Goal: Information Seeking & Learning: Learn about a topic

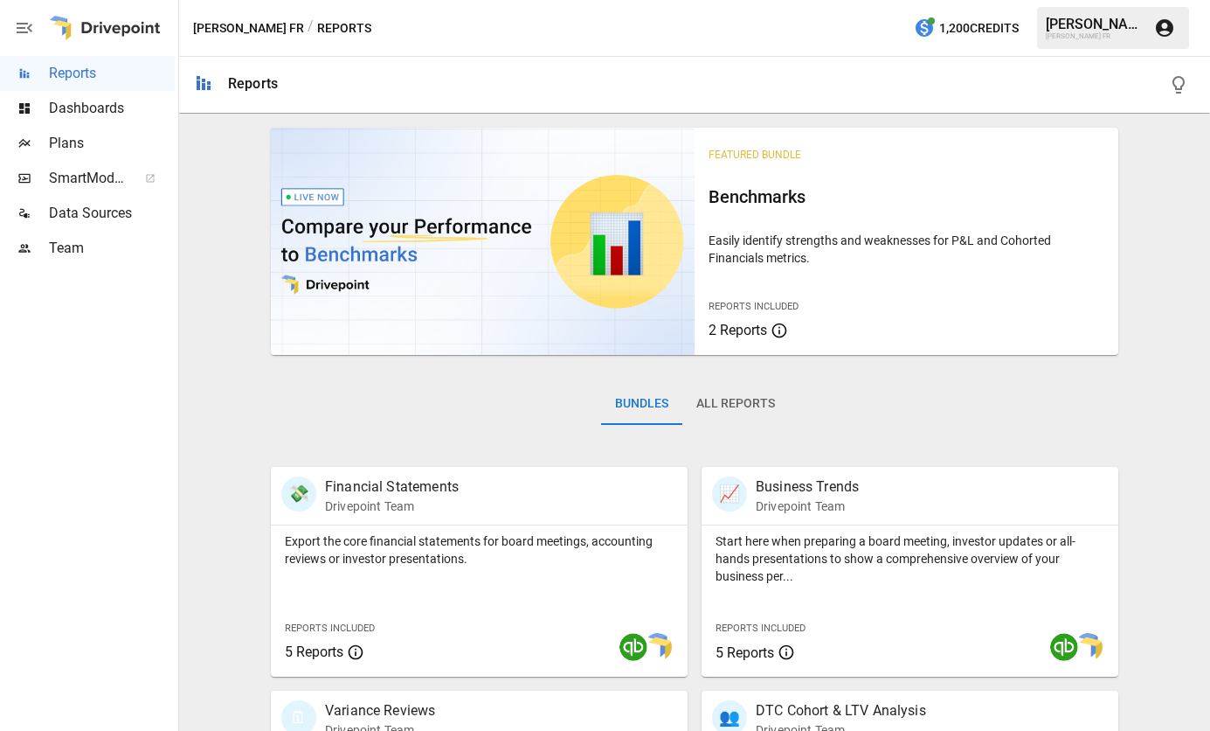
click at [112, 103] on span "Dashboards" at bounding box center [112, 108] width 126 height 21
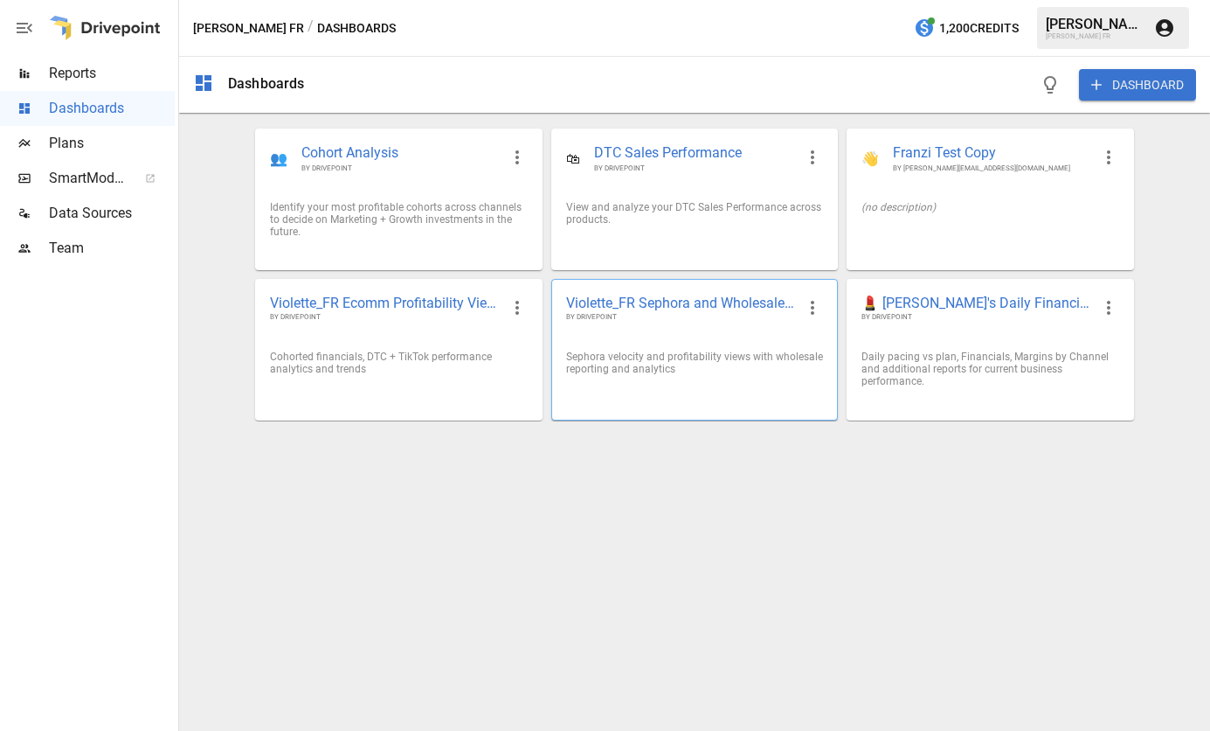
click at [695, 298] on span "Violette_FR Sephora and Wholesale Performance" at bounding box center [680, 303] width 229 height 18
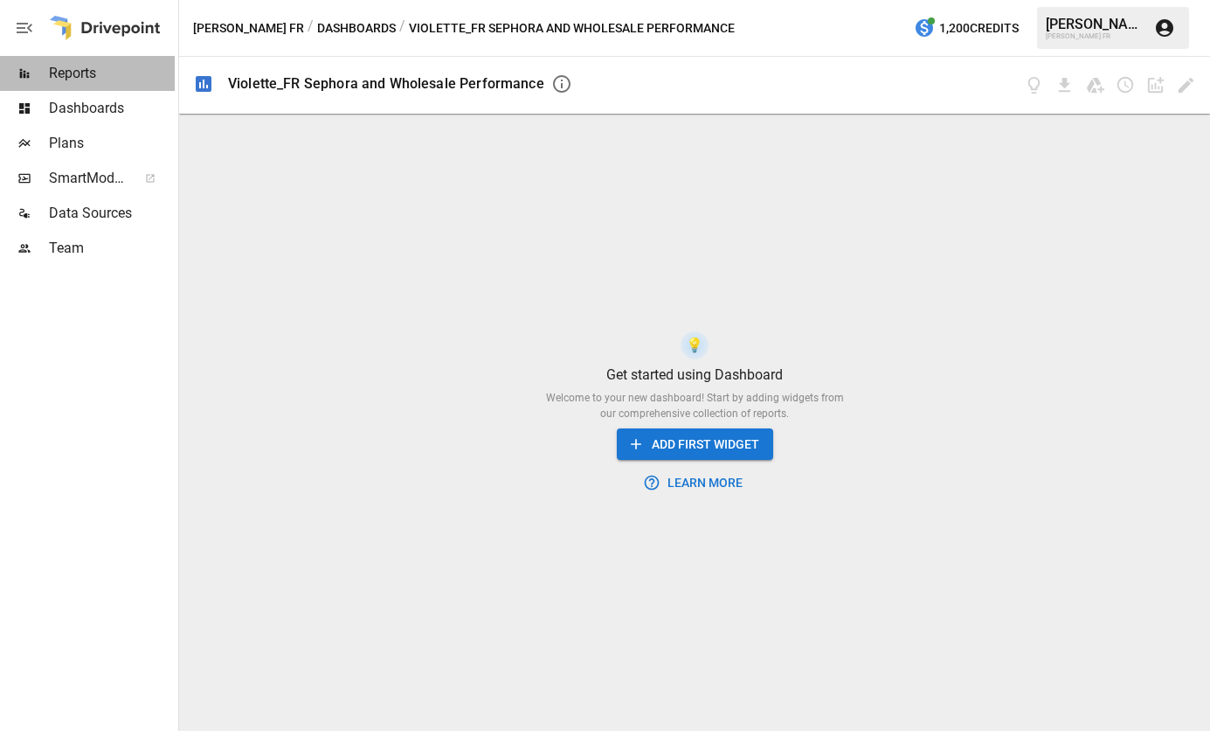
click at [73, 80] on span "Reports" at bounding box center [112, 73] width 126 height 21
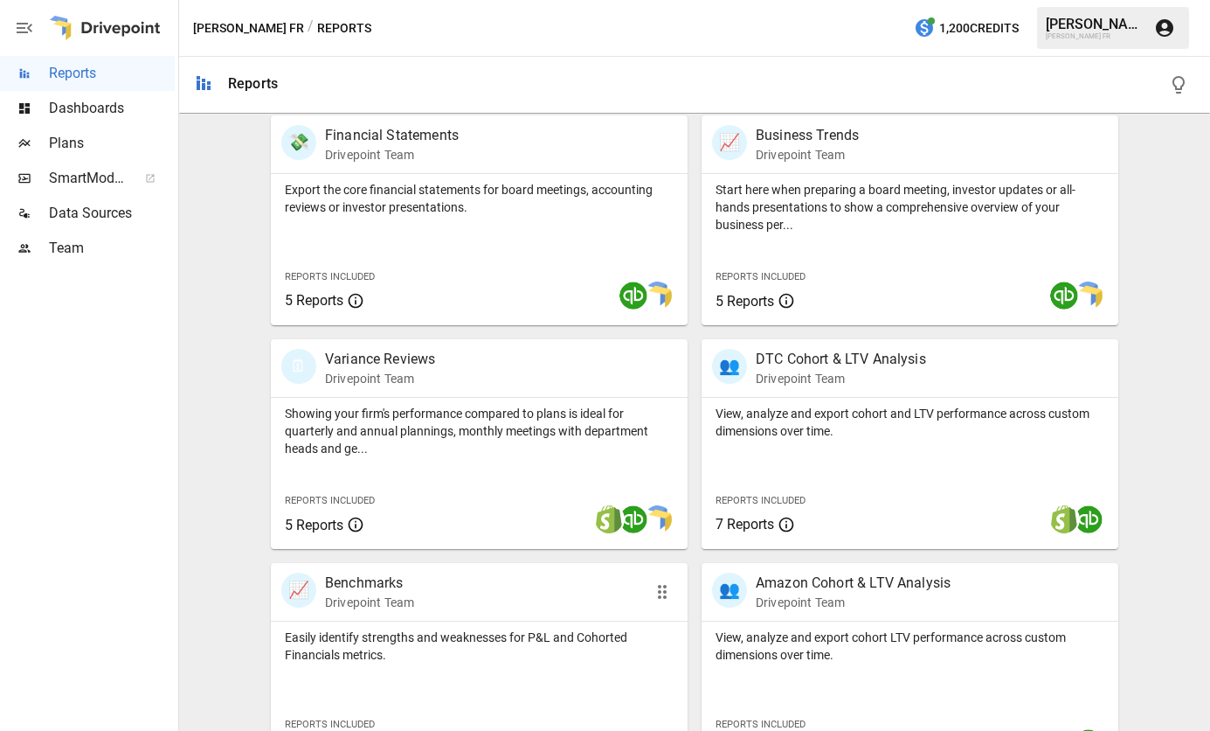
scroll to position [187, 0]
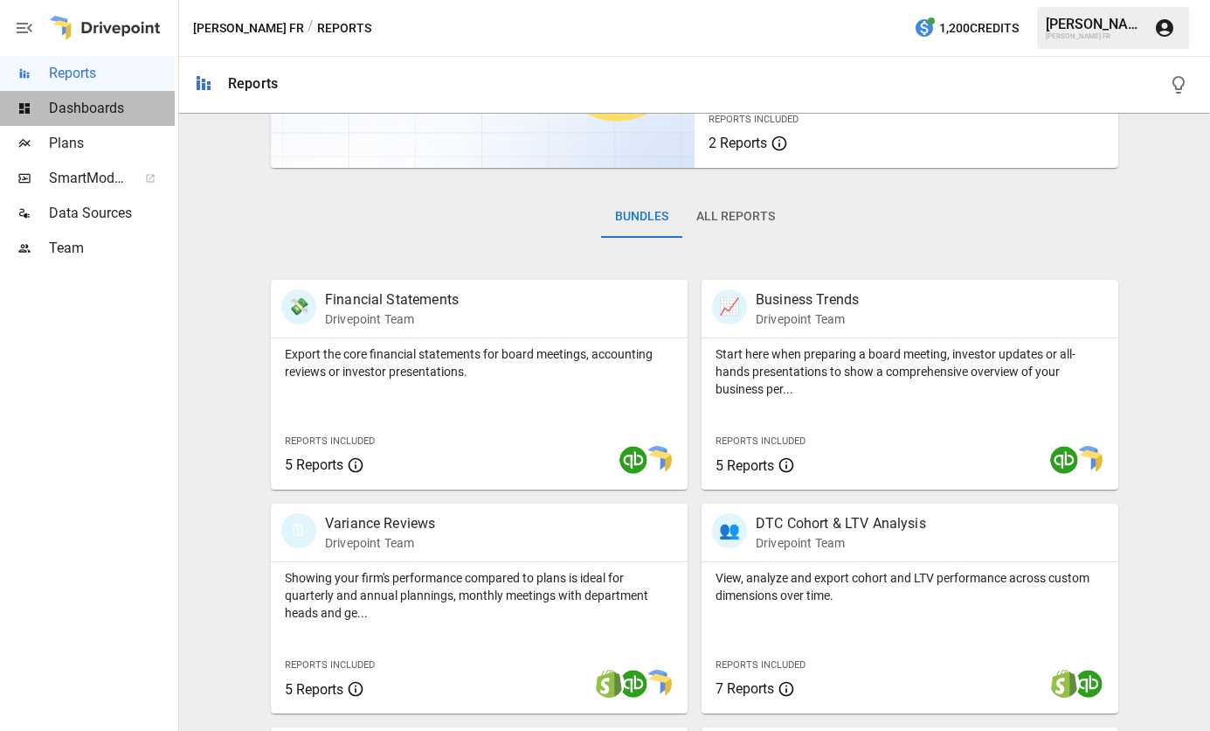
click at [100, 108] on span "Dashboards" at bounding box center [112, 108] width 126 height 21
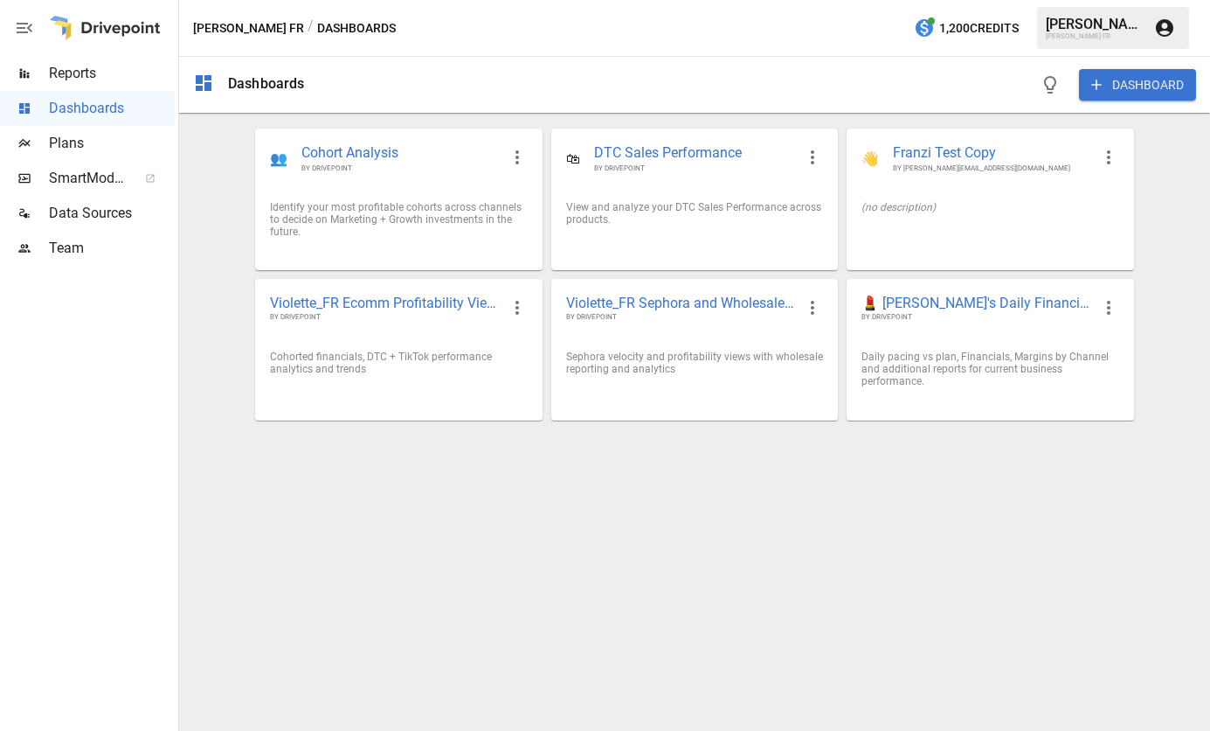
click at [87, 138] on span "Plans" at bounding box center [112, 143] width 126 height 21
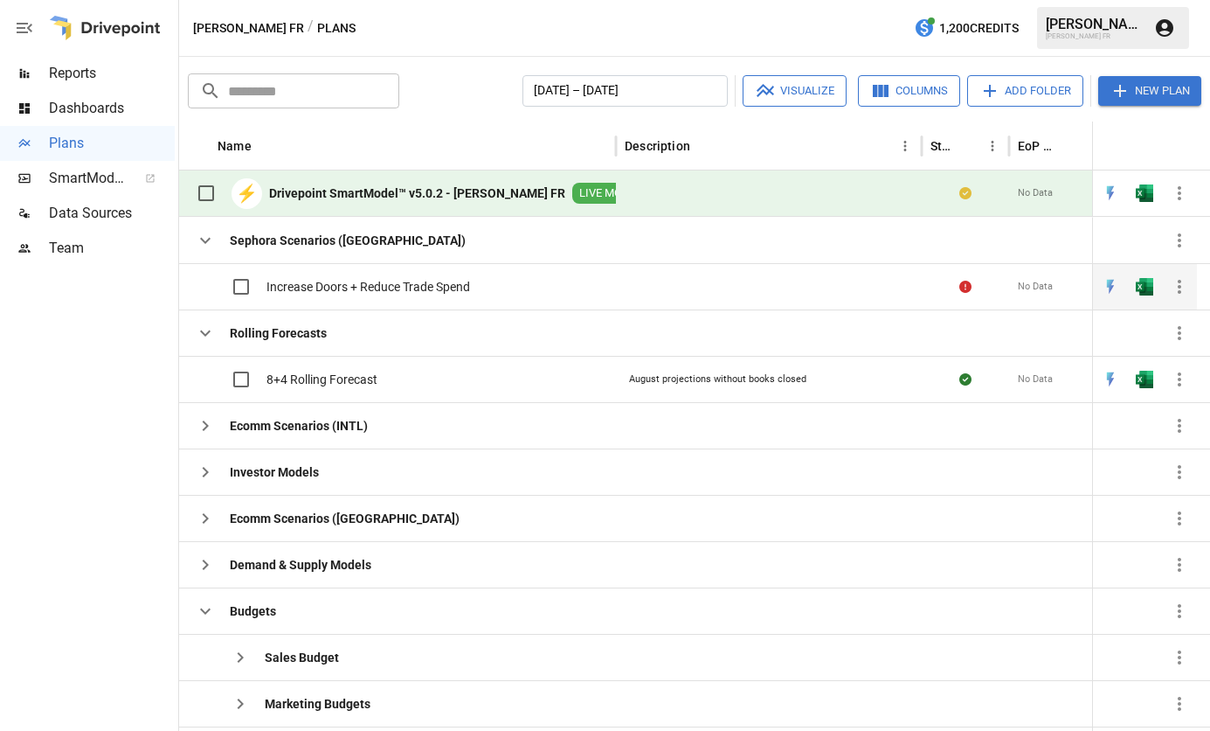
click at [1158, 289] on button "button" at bounding box center [1145, 287] width 56 height 26
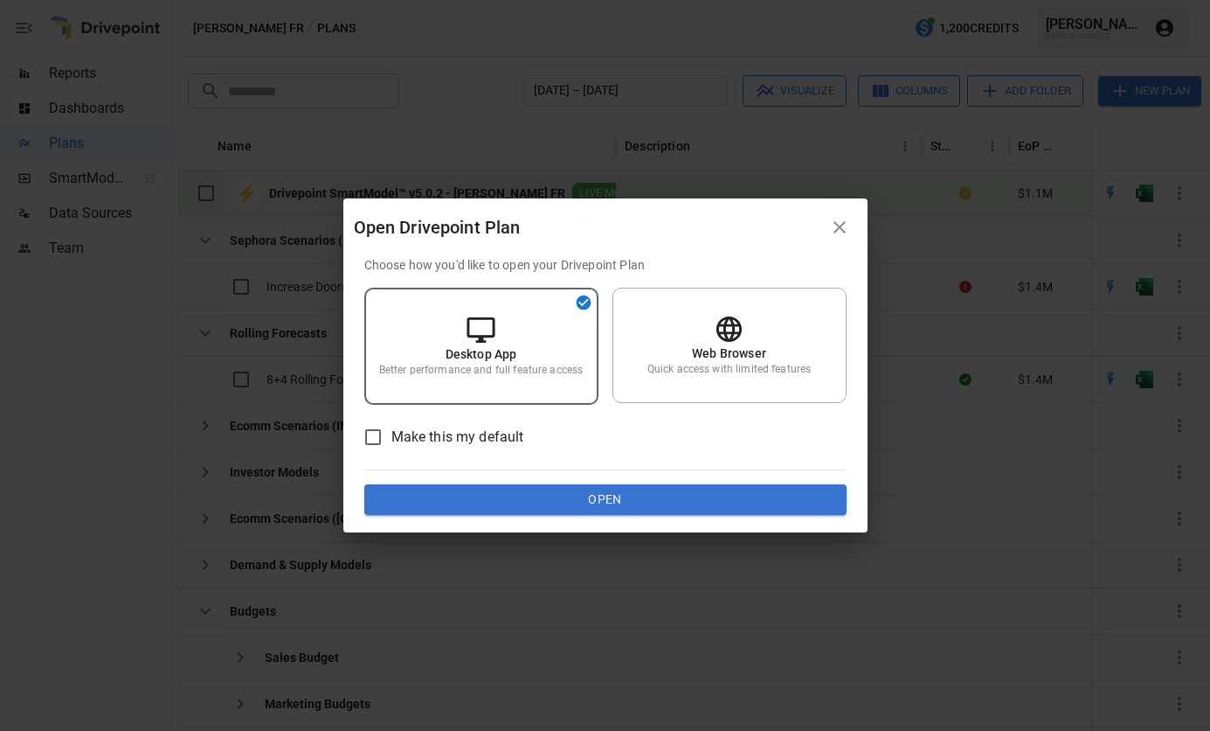
click at [790, 273] on p "Choose how you'd like to open your Drivepoint Plan" at bounding box center [605, 264] width 482 height 17
click at [761, 341] on div "Web Browser Quick access with limited features" at bounding box center [730, 344] width 234 height 115
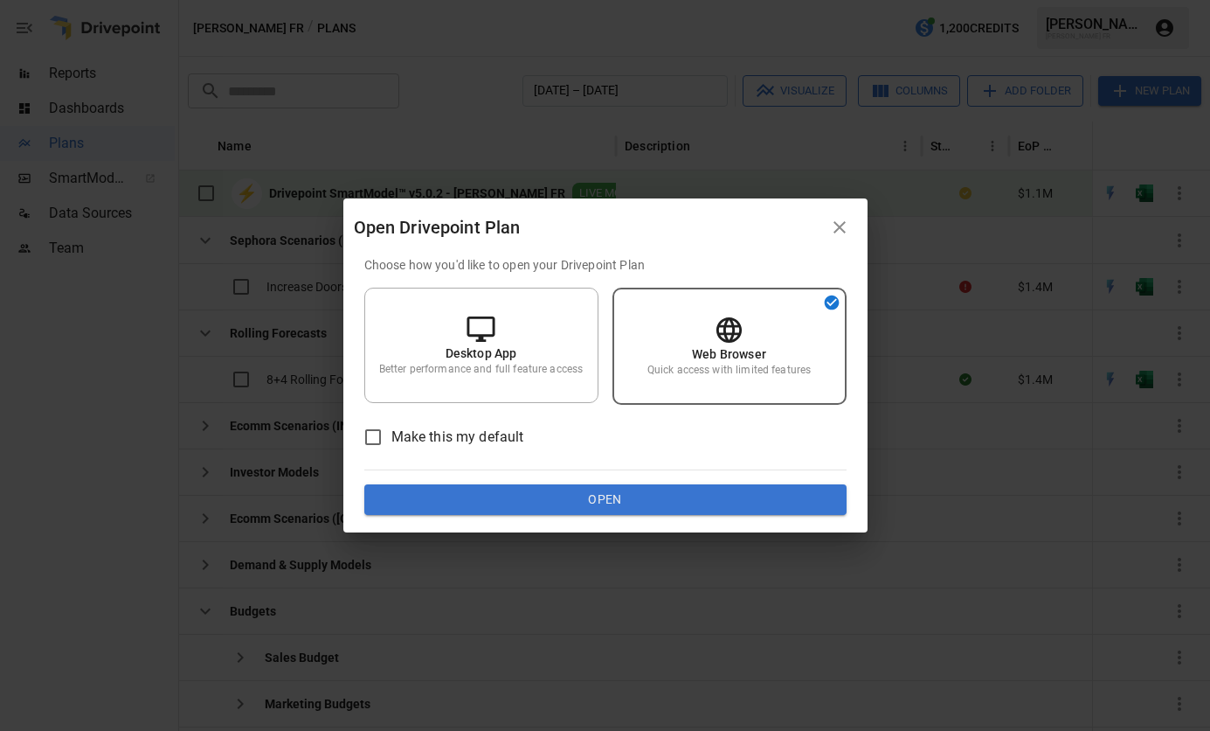
click at [620, 501] on button "Open" at bounding box center [605, 499] width 482 height 31
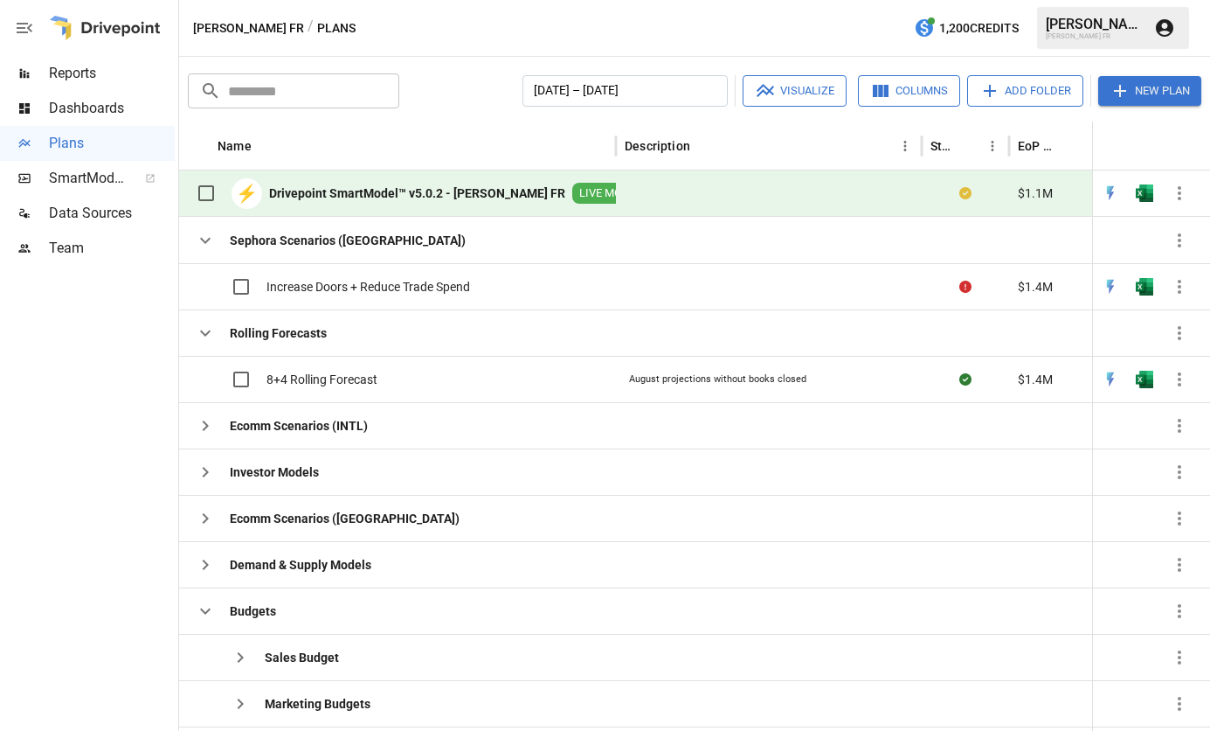
click at [65, 74] on span "Reports" at bounding box center [112, 73] width 126 height 21
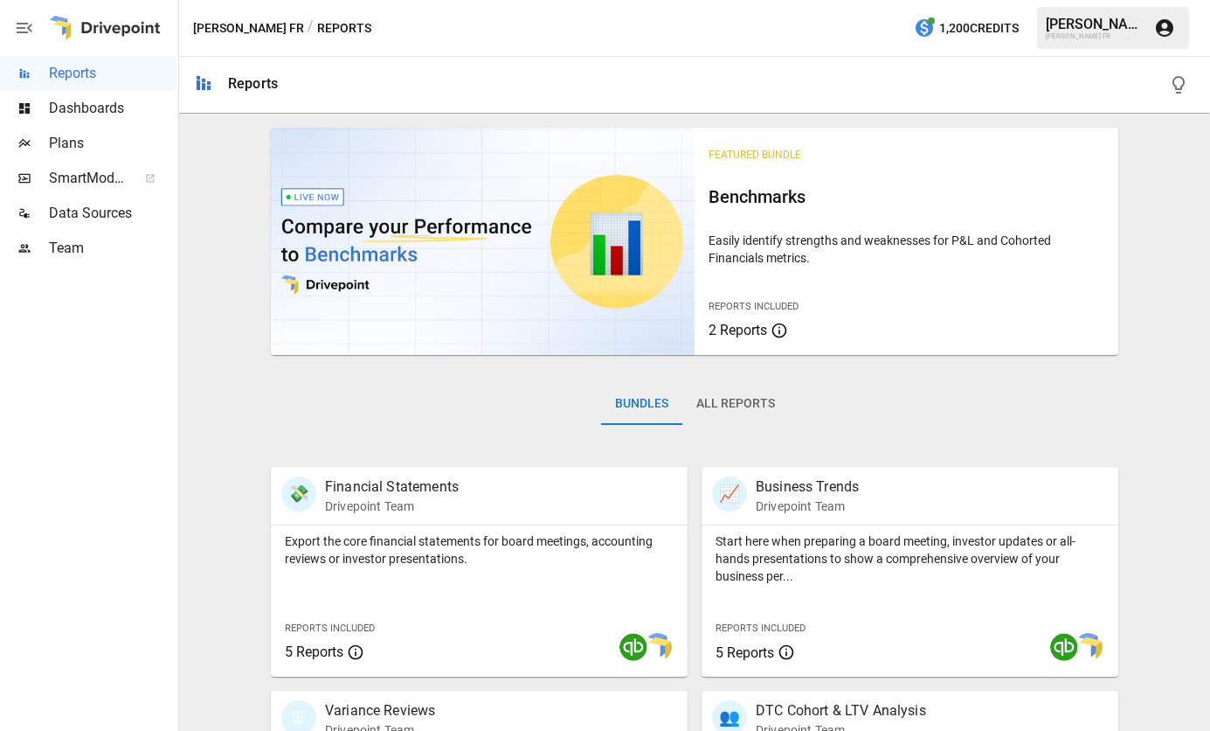
click at [968, 253] on p "Easily identify strengths and weaknesses for P&L and Cohorted Financials metric…" at bounding box center [907, 249] width 396 height 35
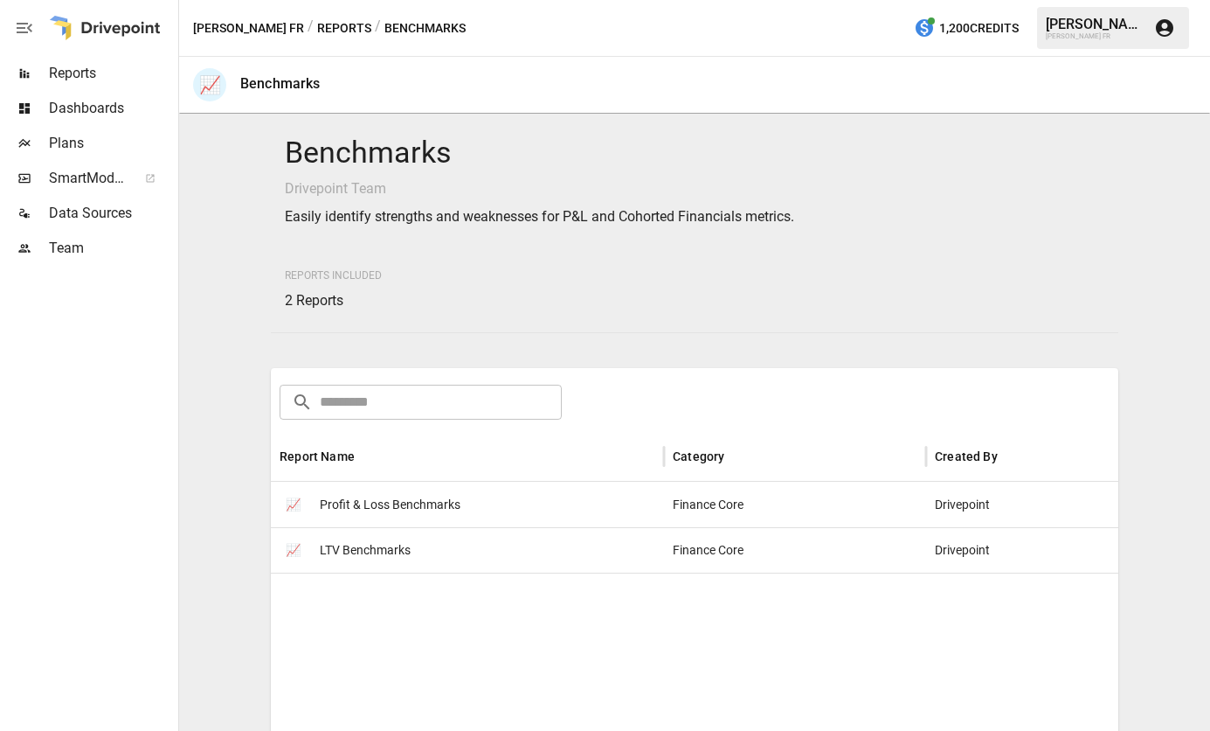
click at [354, 508] on span "Profit & Loss Benchmarks" at bounding box center [390, 504] width 141 height 45
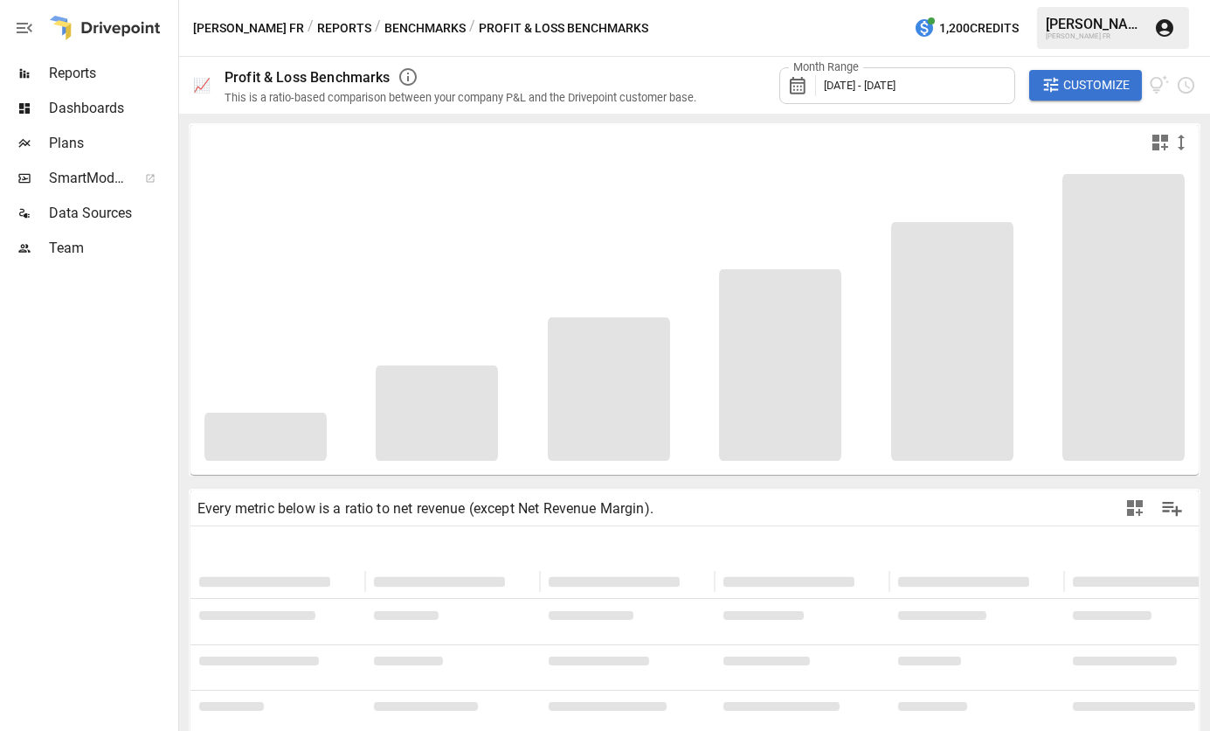
type input "**********"
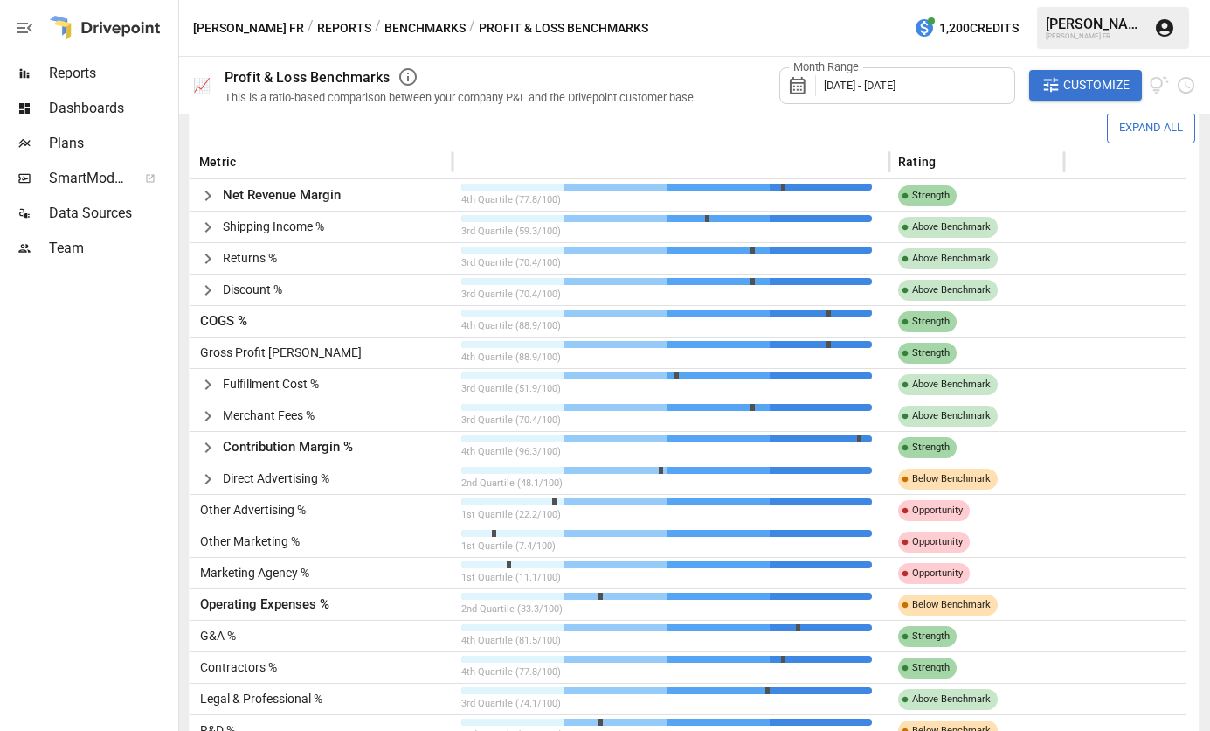
scroll to position [348, 0]
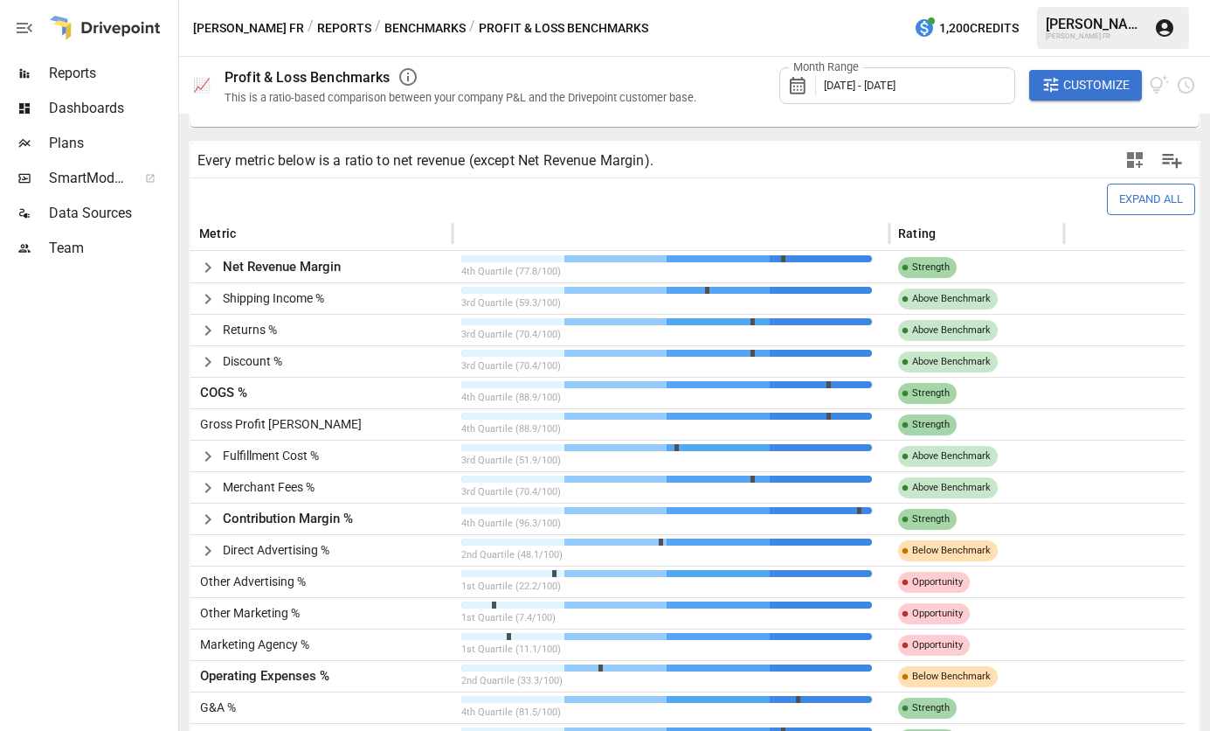
click at [869, 89] on span "[DATE] - [DATE]" at bounding box center [860, 85] width 72 height 13
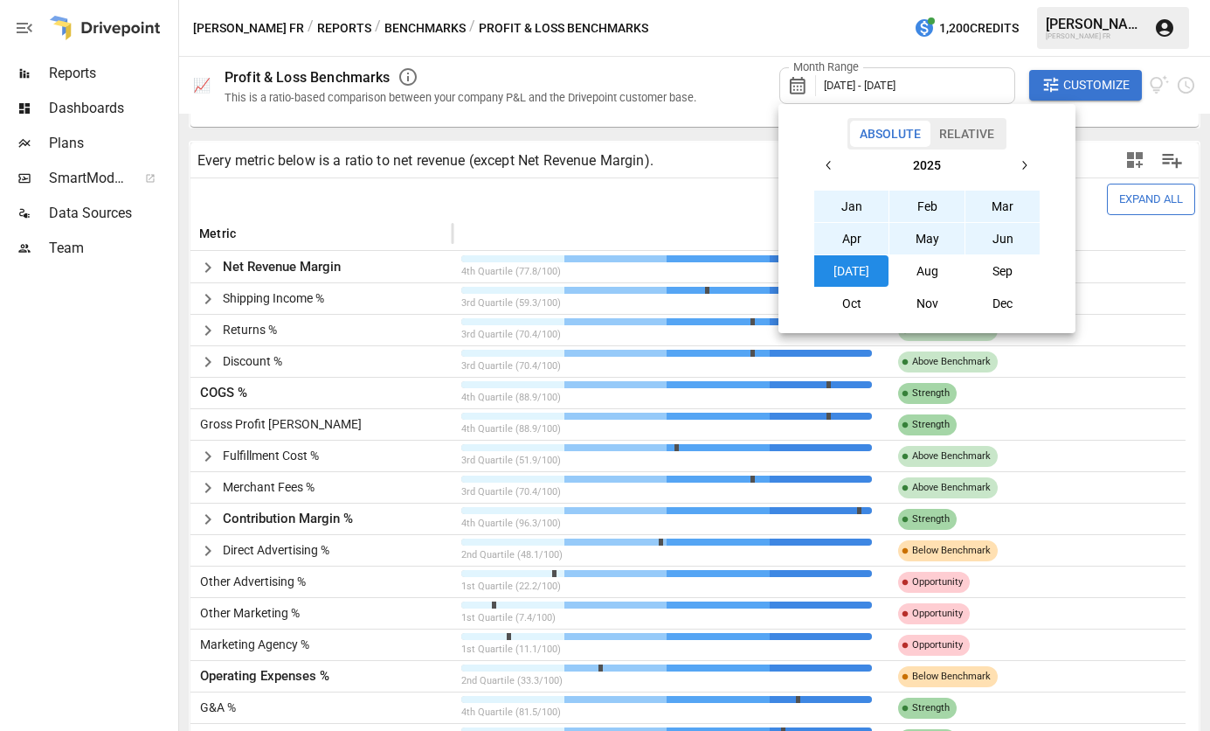
click at [860, 211] on button "Jan" at bounding box center [851, 205] width 75 height 31
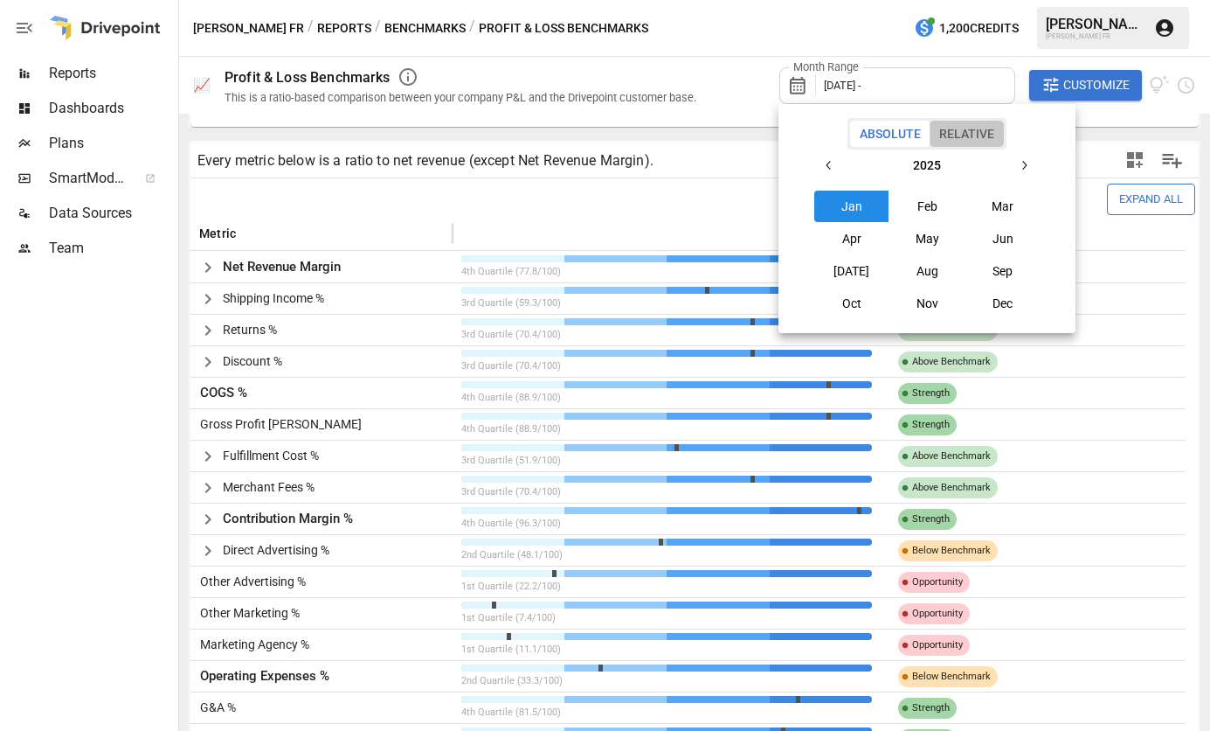
click at [979, 131] on button "Relative" at bounding box center [967, 134] width 74 height 26
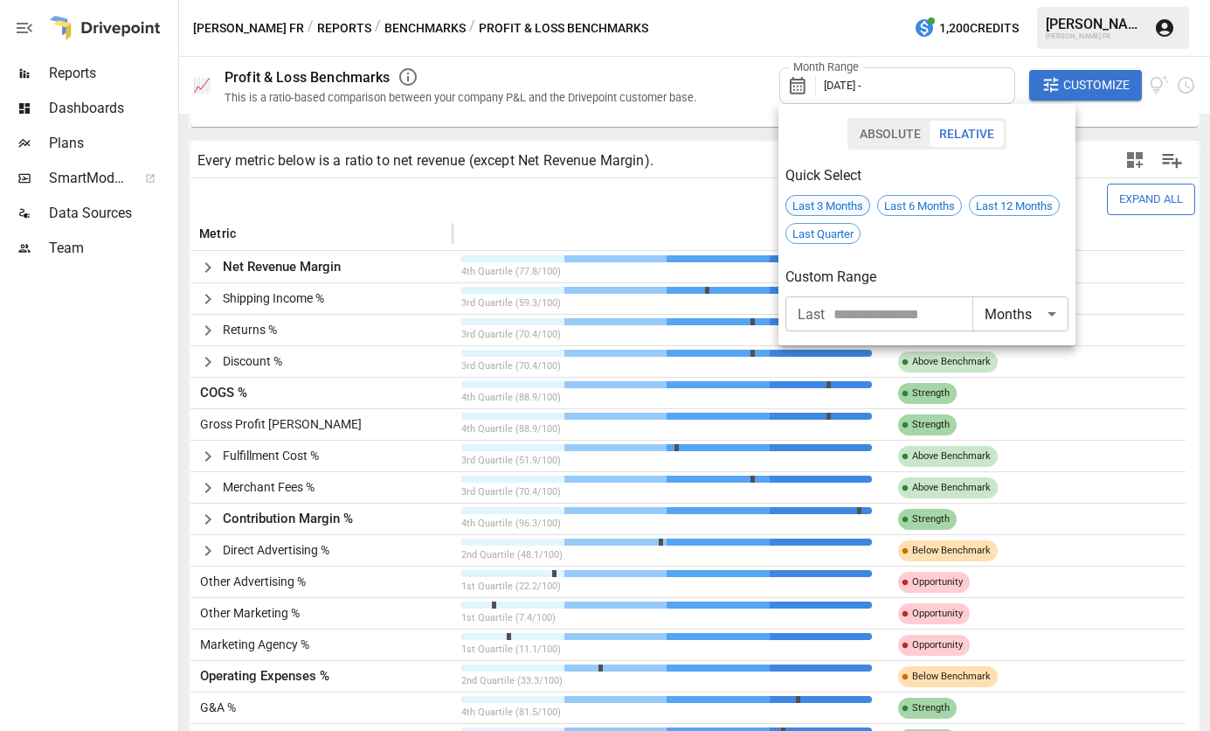
click at [851, 208] on span "Last 3 Months" at bounding box center [827, 205] width 83 height 13
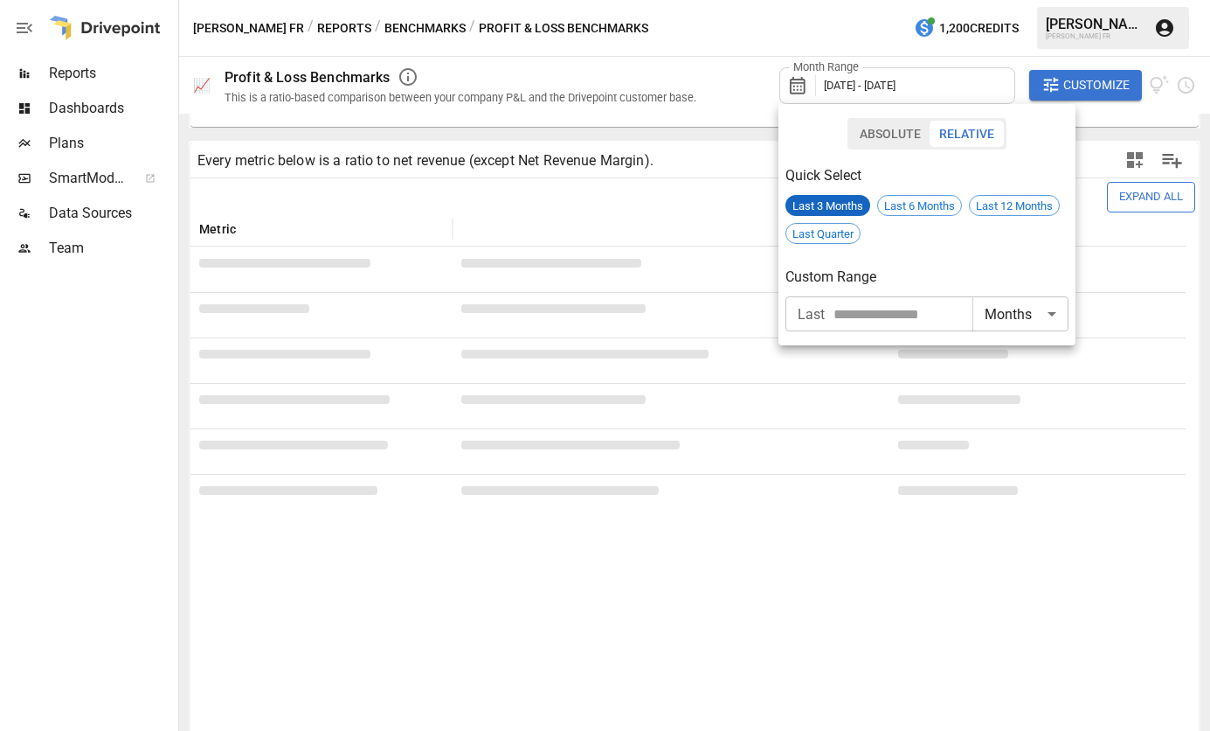
scroll to position [610, 0]
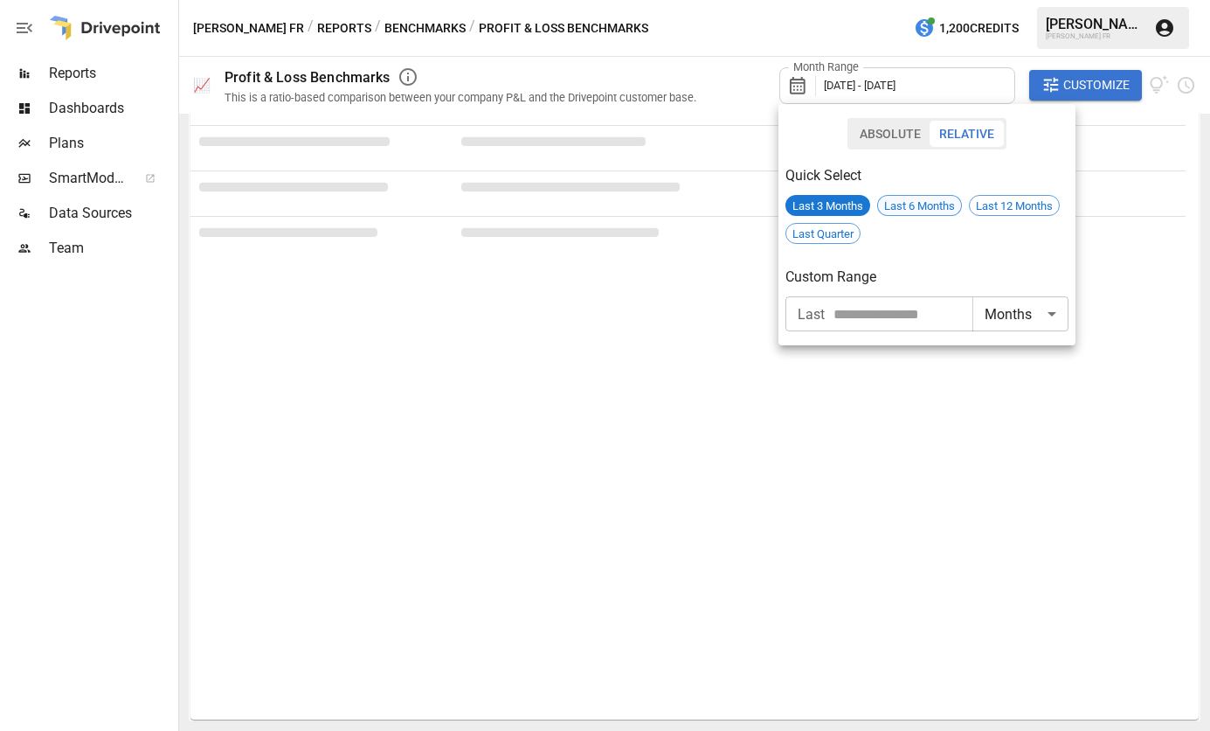
click at [913, 204] on span "Last 6 Months" at bounding box center [919, 205] width 83 height 13
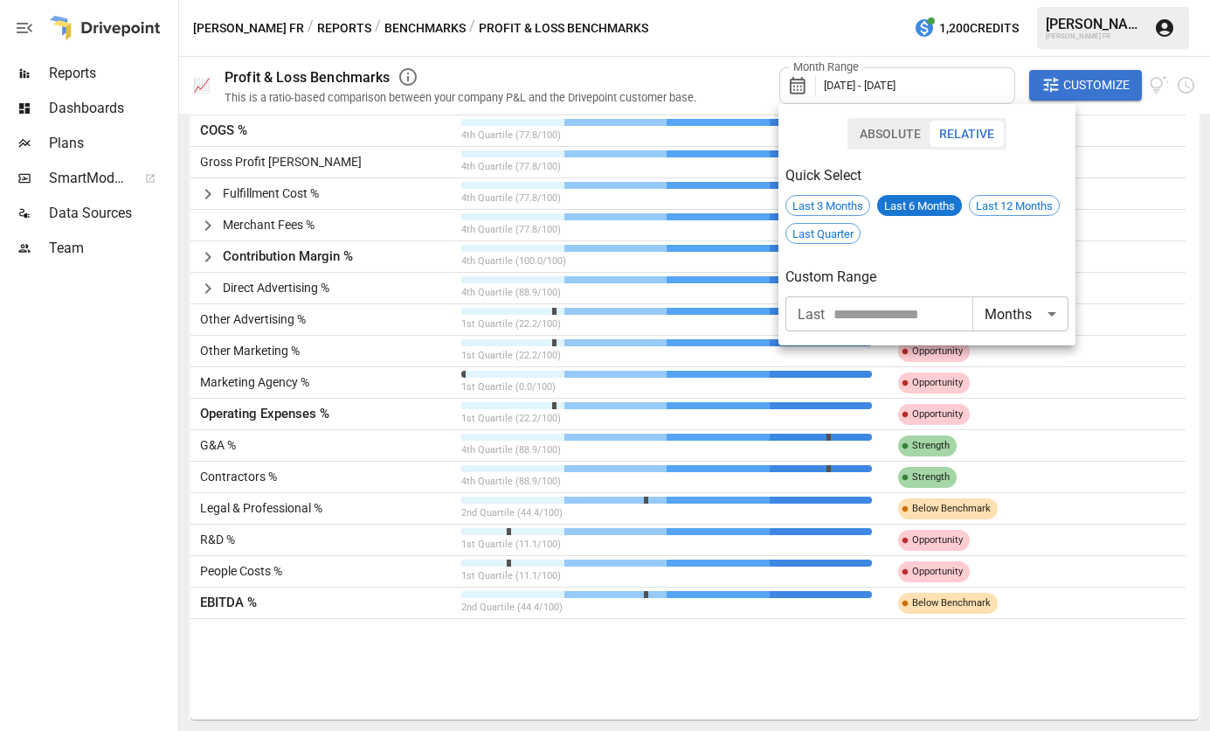
scroll to position [348, 0]
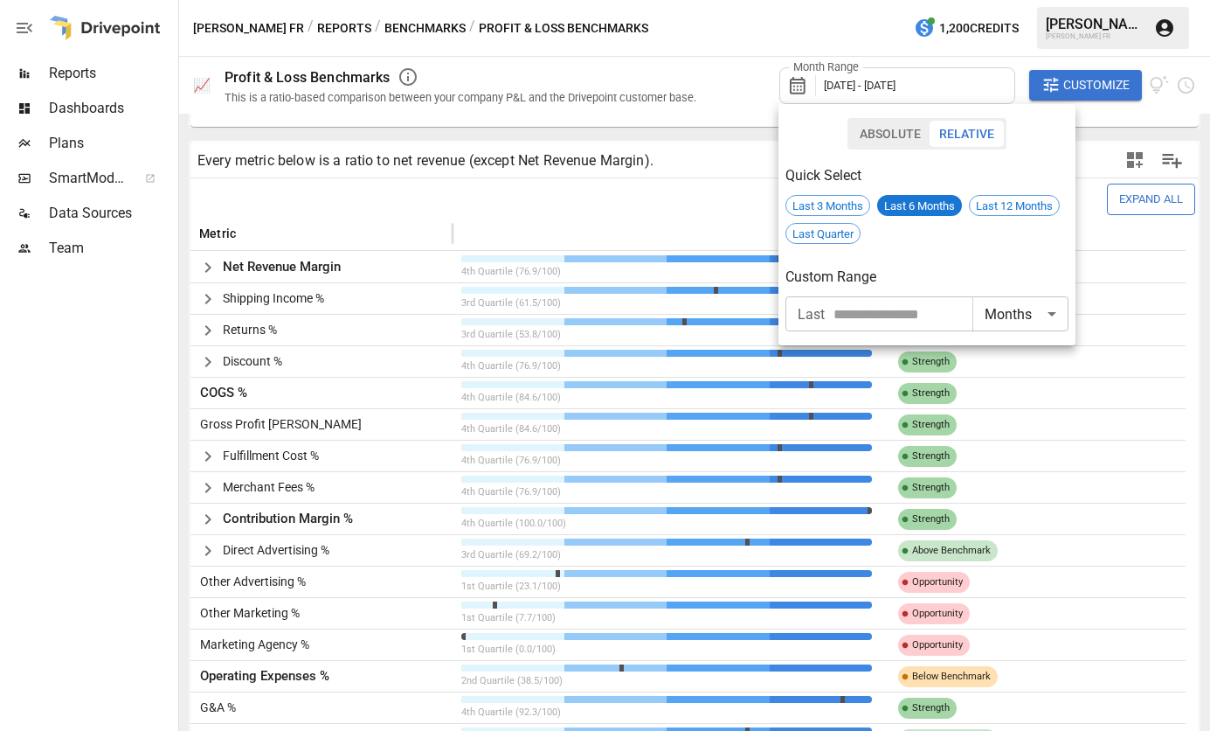
click at [389, 197] on div at bounding box center [605, 365] width 1210 height 731
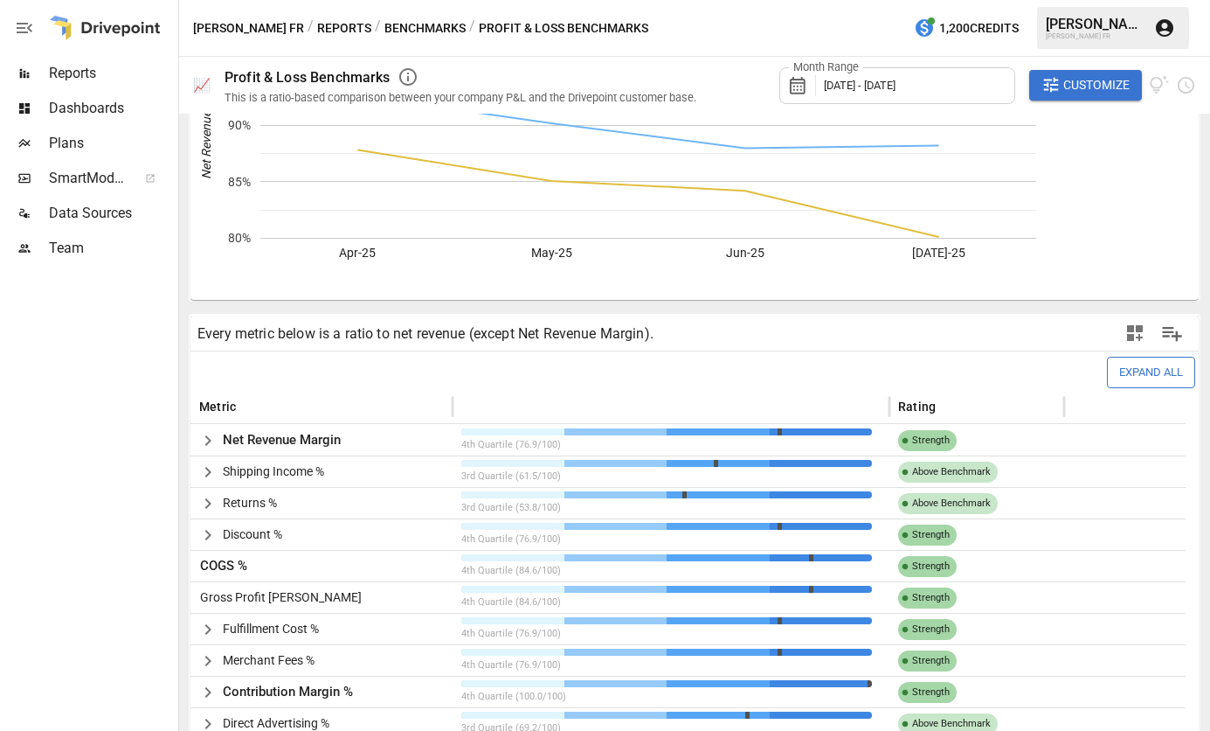
scroll to position [350, 0]
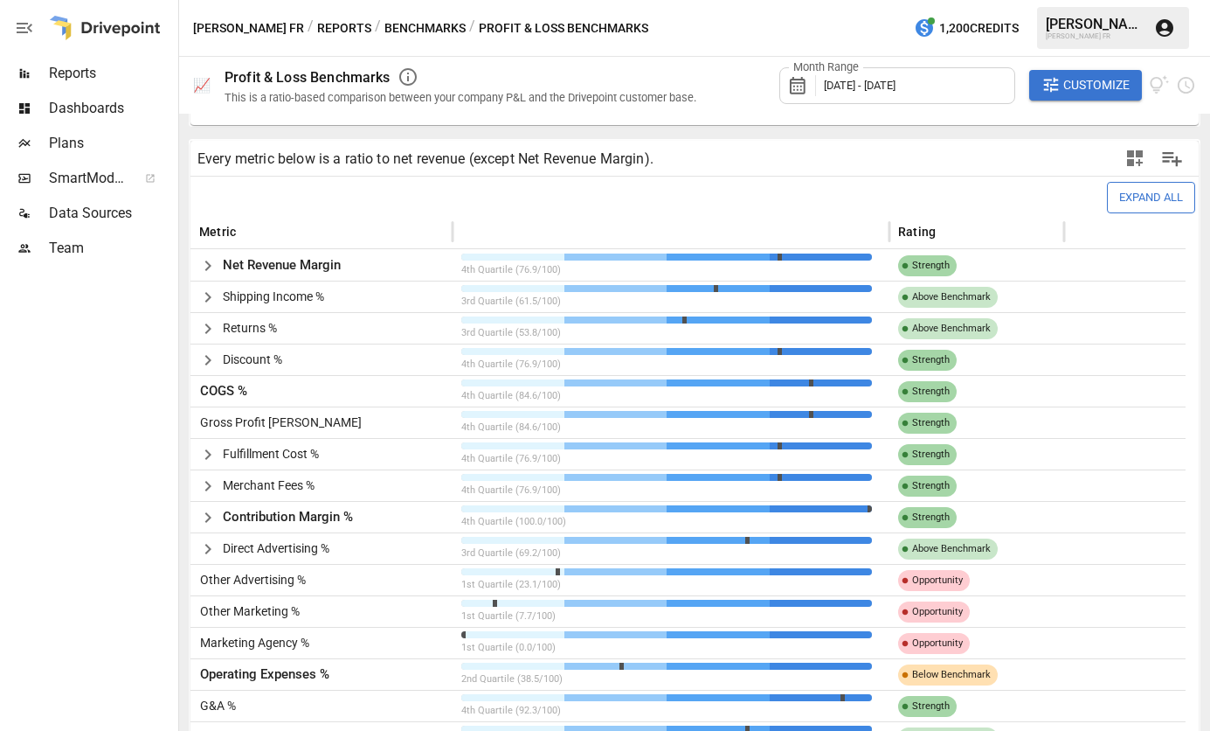
click at [949, 301] on span "Above Benchmark" at bounding box center [951, 296] width 93 height 31
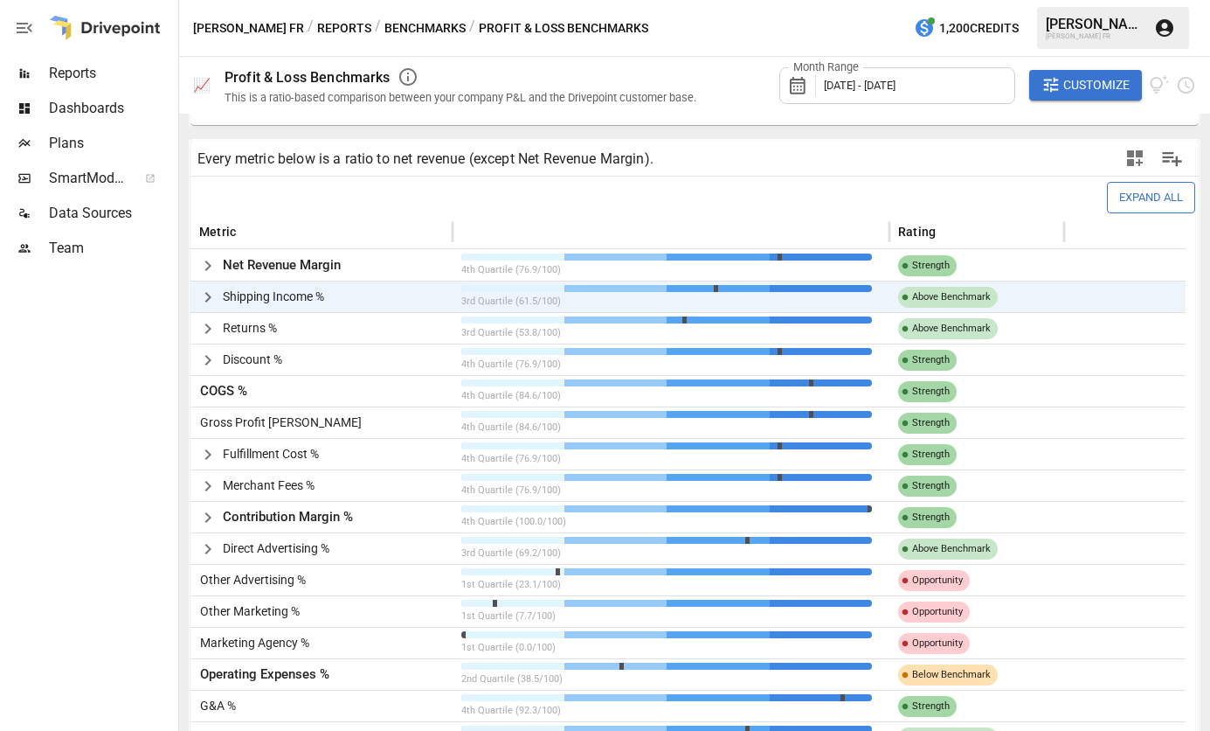
click at [940, 294] on span "Above Benchmark" at bounding box center [951, 296] width 93 height 31
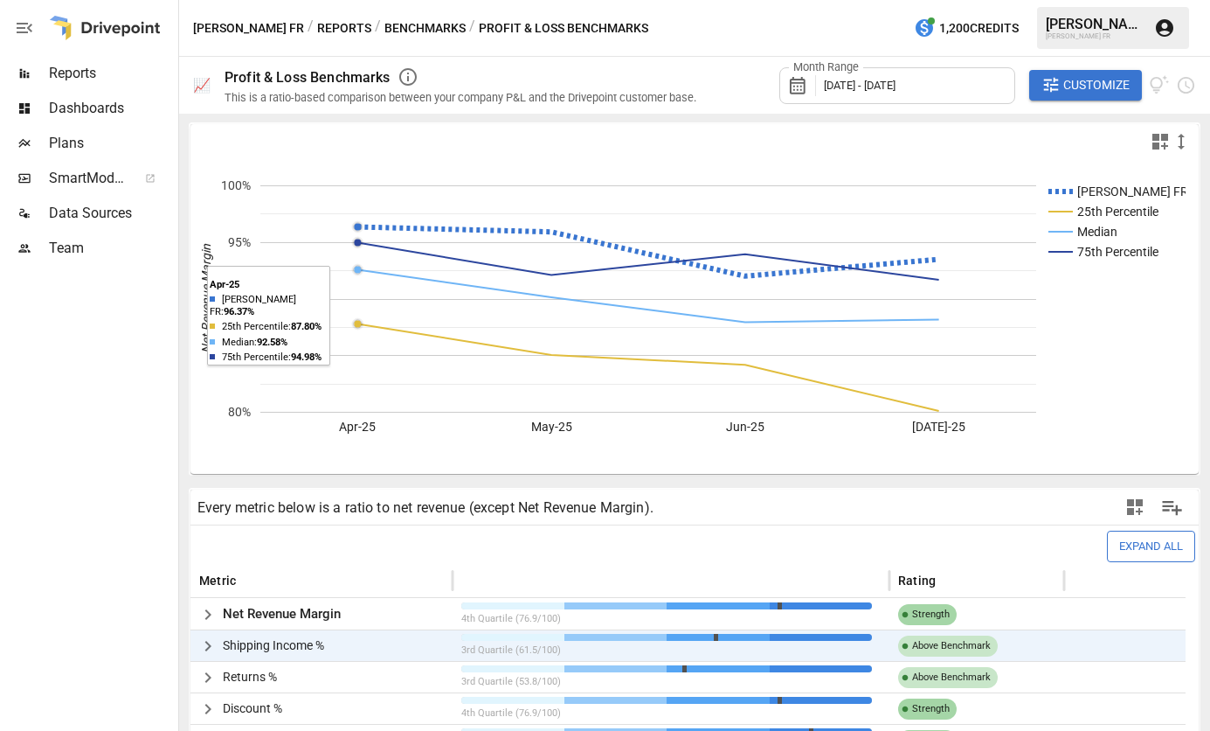
scroll to position [0, 0]
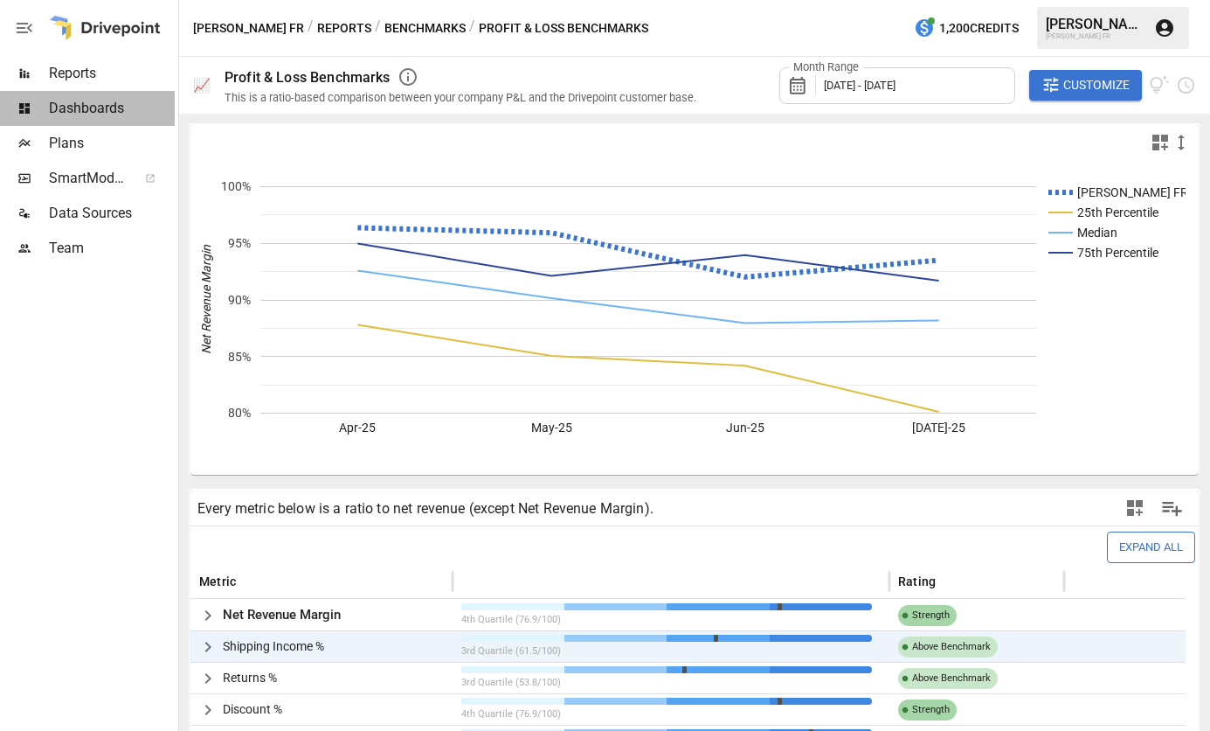
click at [45, 107] on div at bounding box center [24, 108] width 49 height 14
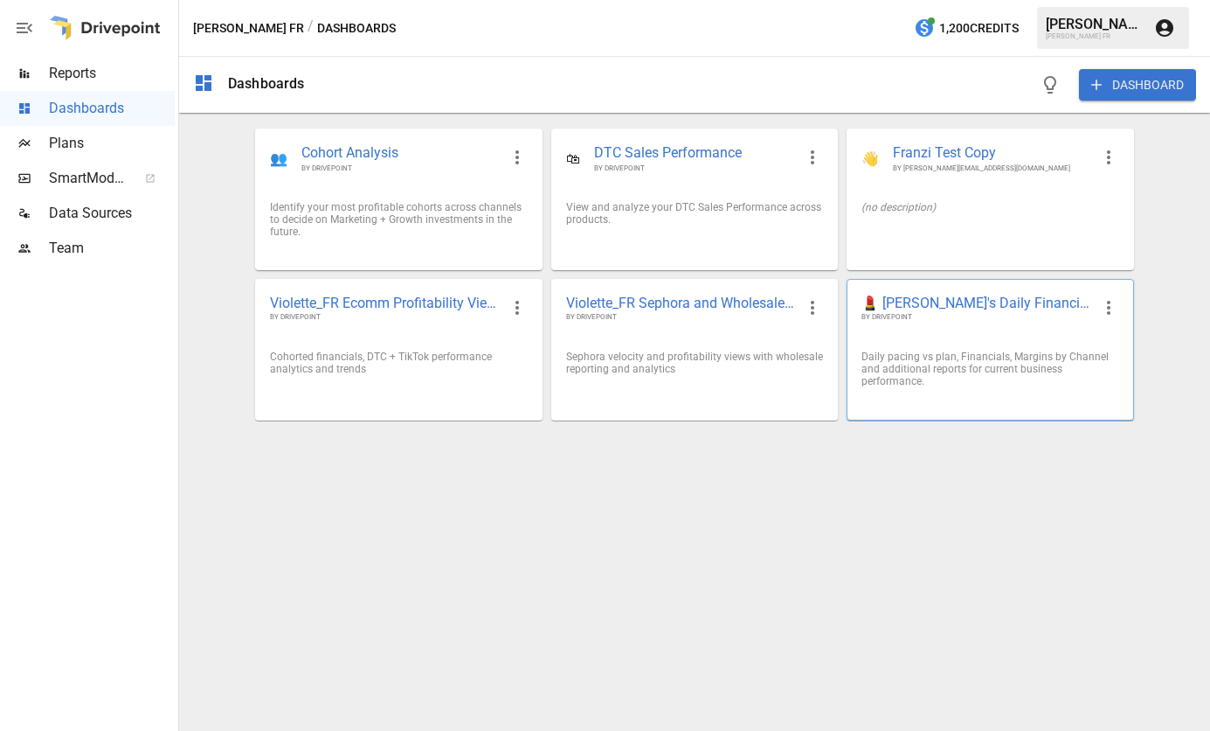
click at [949, 301] on span "💄 [PERSON_NAME]'s Daily Financial KPIs 📊" at bounding box center [976, 303] width 229 height 18
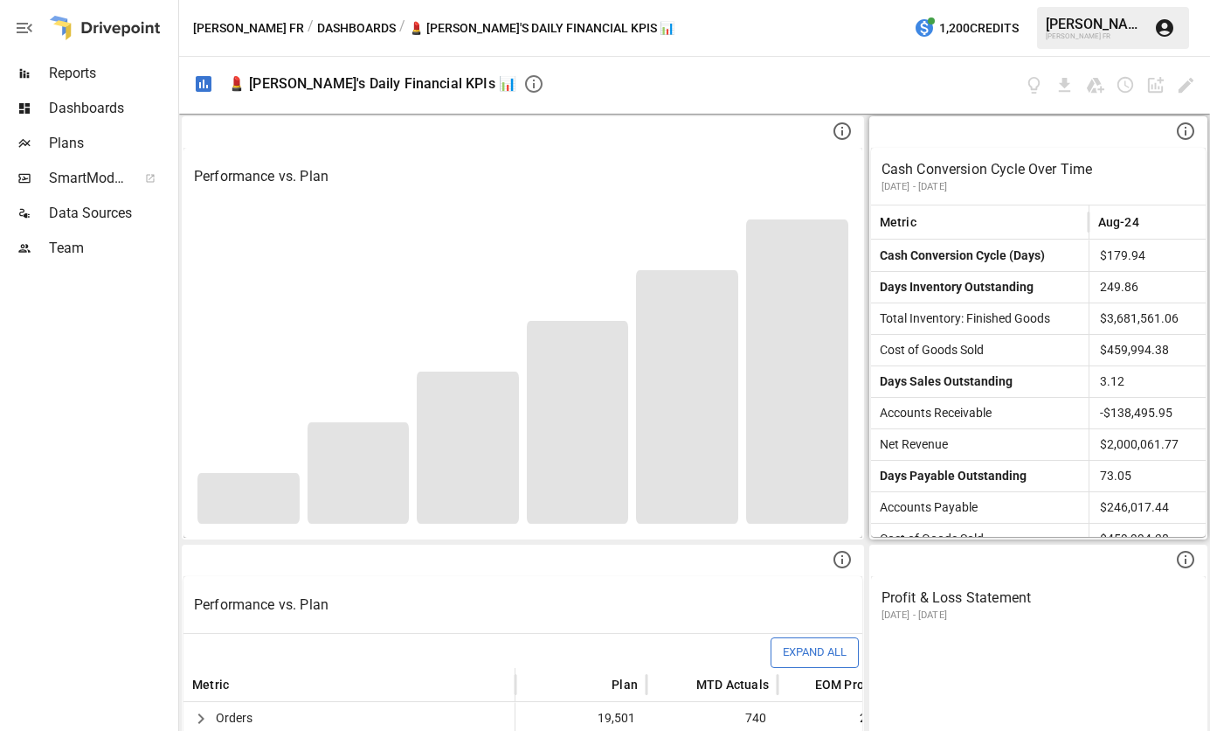
click at [932, 165] on p "Cash Conversion Cycle Over Time" at bounding box center [1039, 169] width 314 height 21
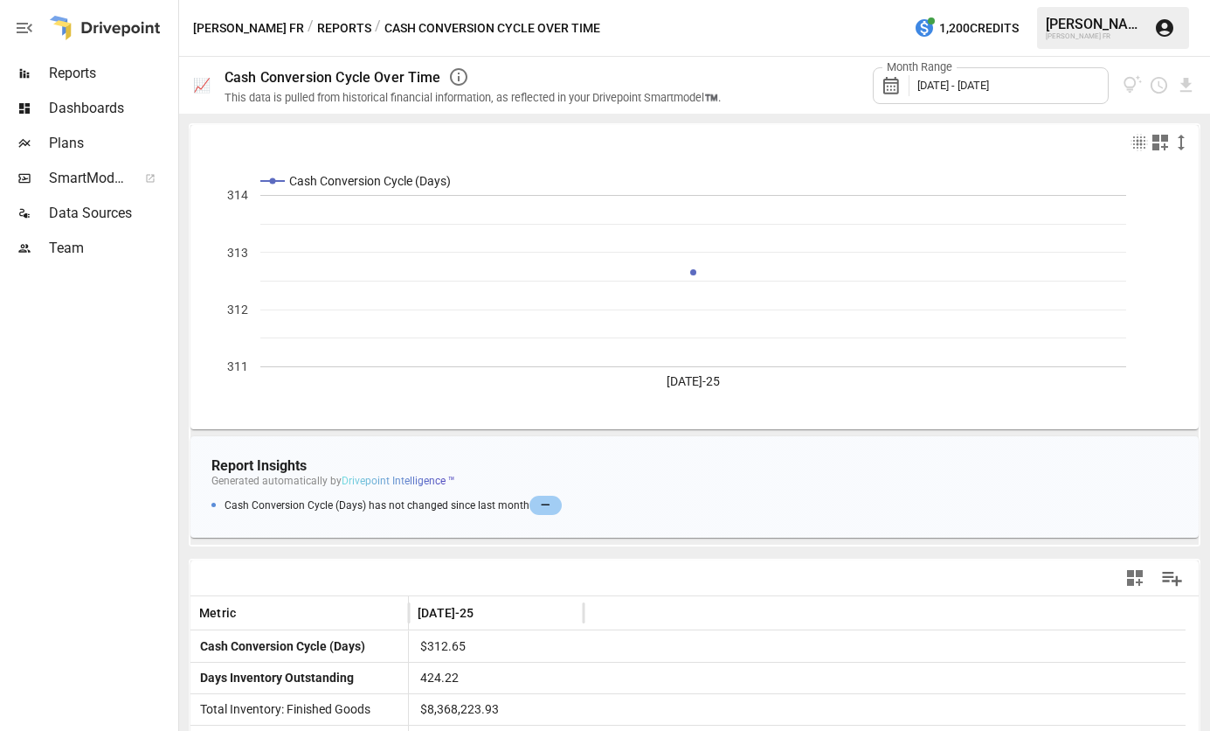
click at [983, 83] on span "[DATE] - [DATE]" at bounding box center [954, 85] width 72 height 13
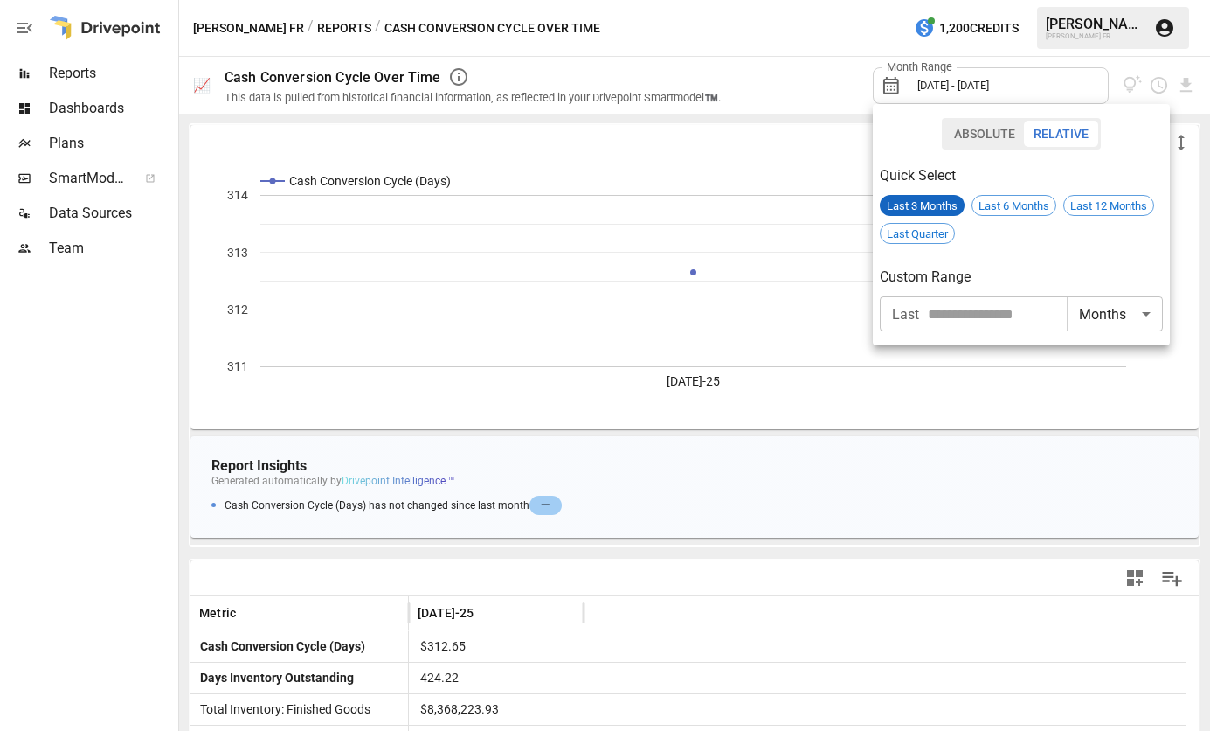
click at [938, 204] on span "Last 3 Months" at bounding box center [922, 205] width 85 height 13
click at [1048, 197] on div "Last 6 Months" at bounding box center [1014, 205] width 85 height 21
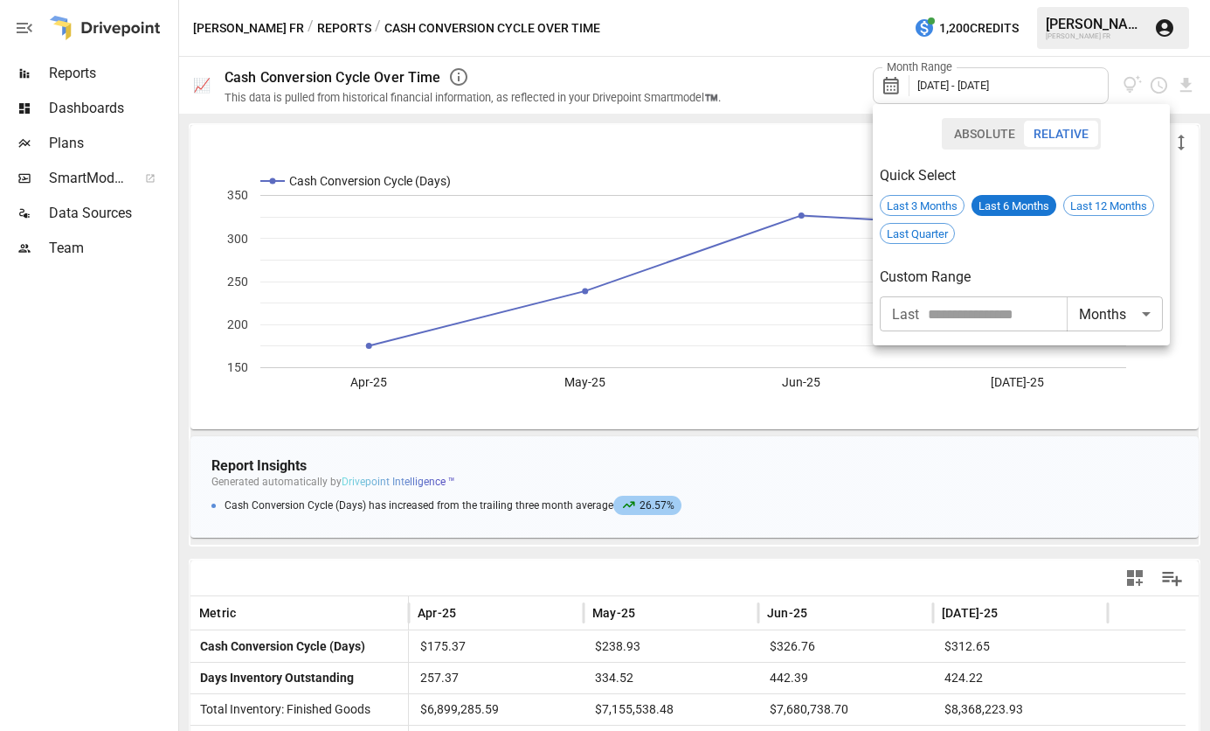
click at [799, 499] on div at bounding box center [605, 365] width 1210 height 731
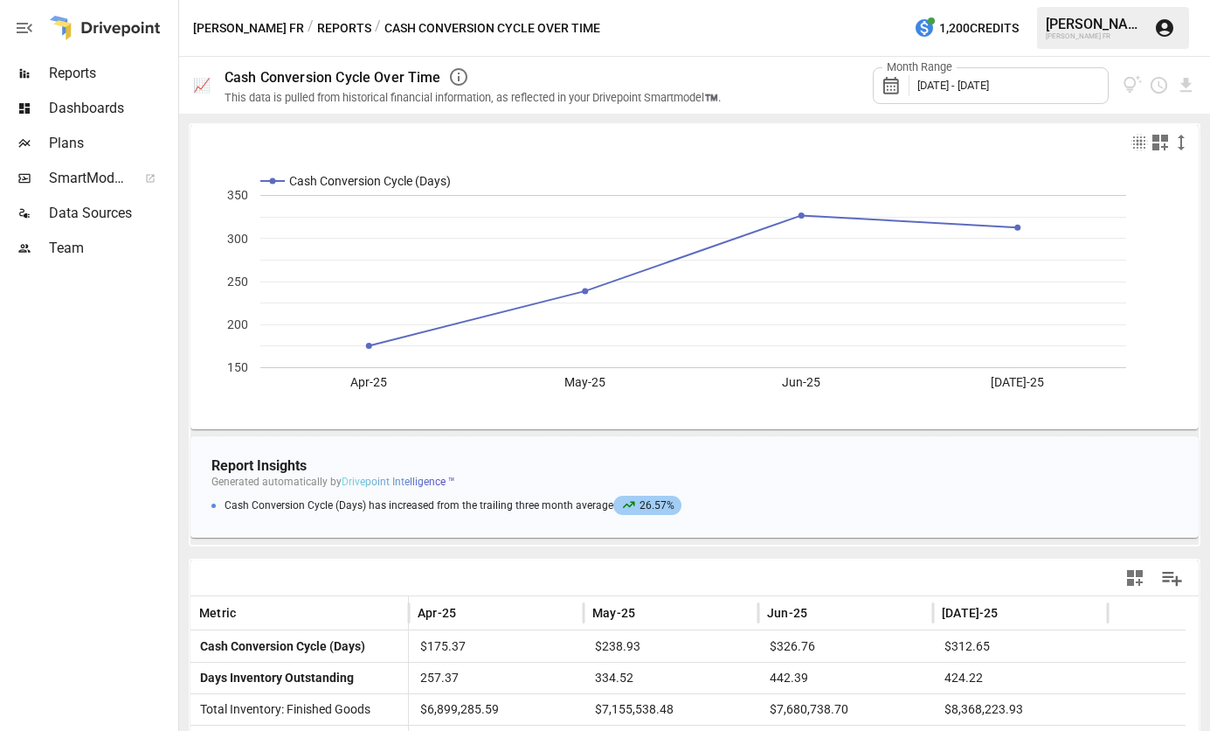
scroll to position [175, 0]
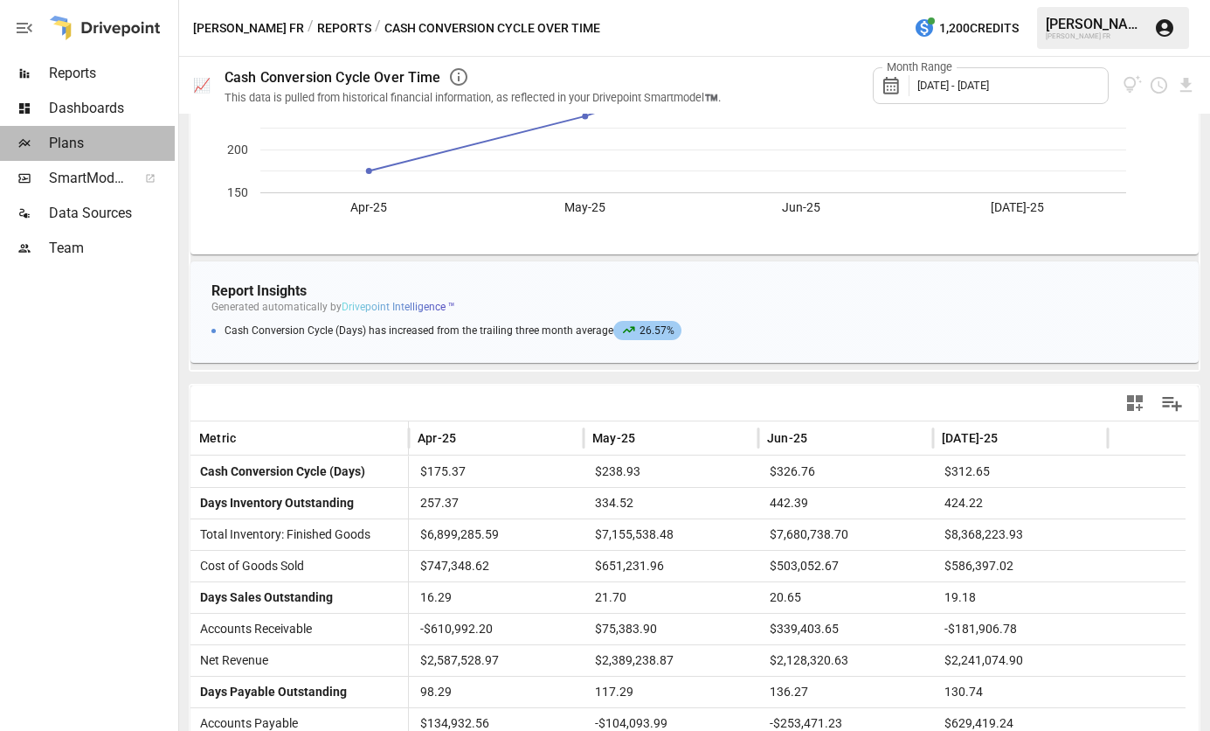
click at [88, 140] on span "Plans" at bounding box center [112, 143] width 126 height 21
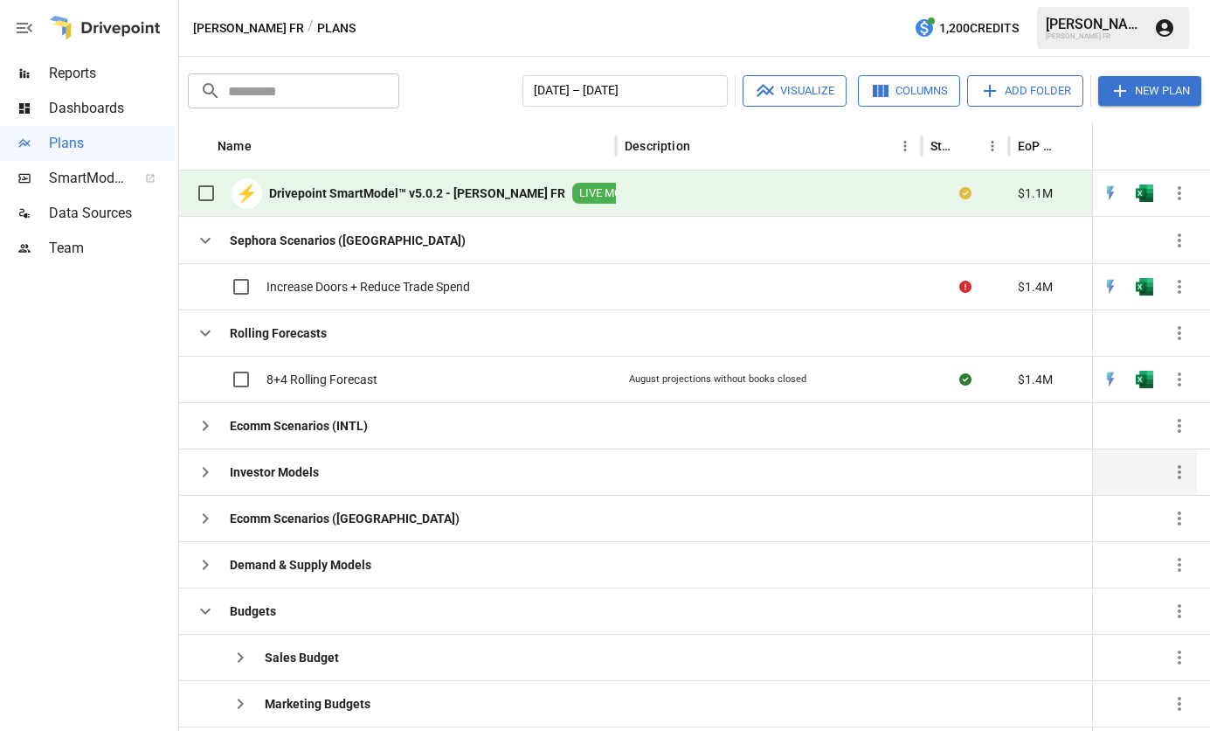
click at [564, 471] on div "Investor Models" at bounding box center [397, 471] width 437 height 46
click at [210, 473] on icon "button" at bounding box center [205, 471] width 21 height 21
click at [96, 193] on div "SmartModel ™" at bounding box center [87, 178] width 175 height 35
